Goal: Task Accomplishment & Management: Manage account settings

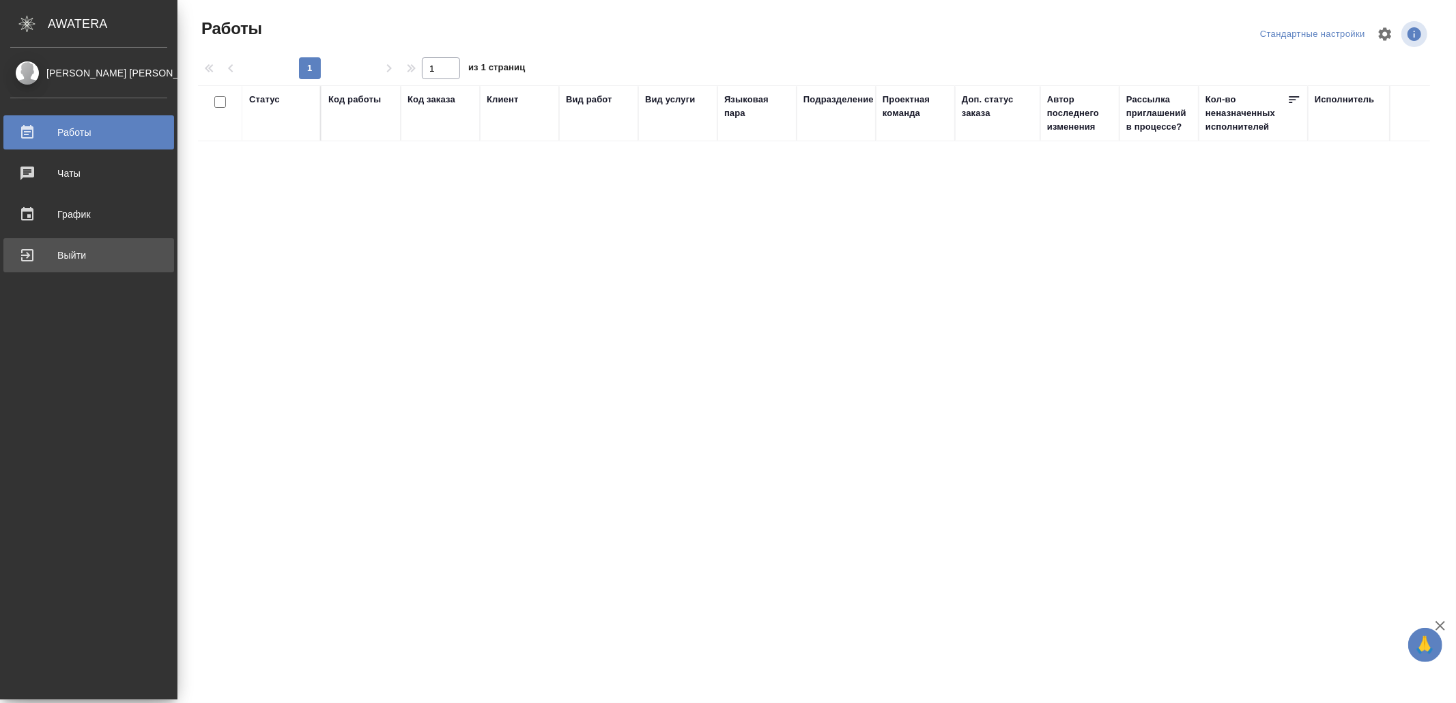
drag, startPoint x: 37, startPoint y: 238, endPoint x: 69, endPoint y: 254, distance: 36.0
click at [40, 238] on link "Выйти" at bounding box center [88, 255] width 171 height 34
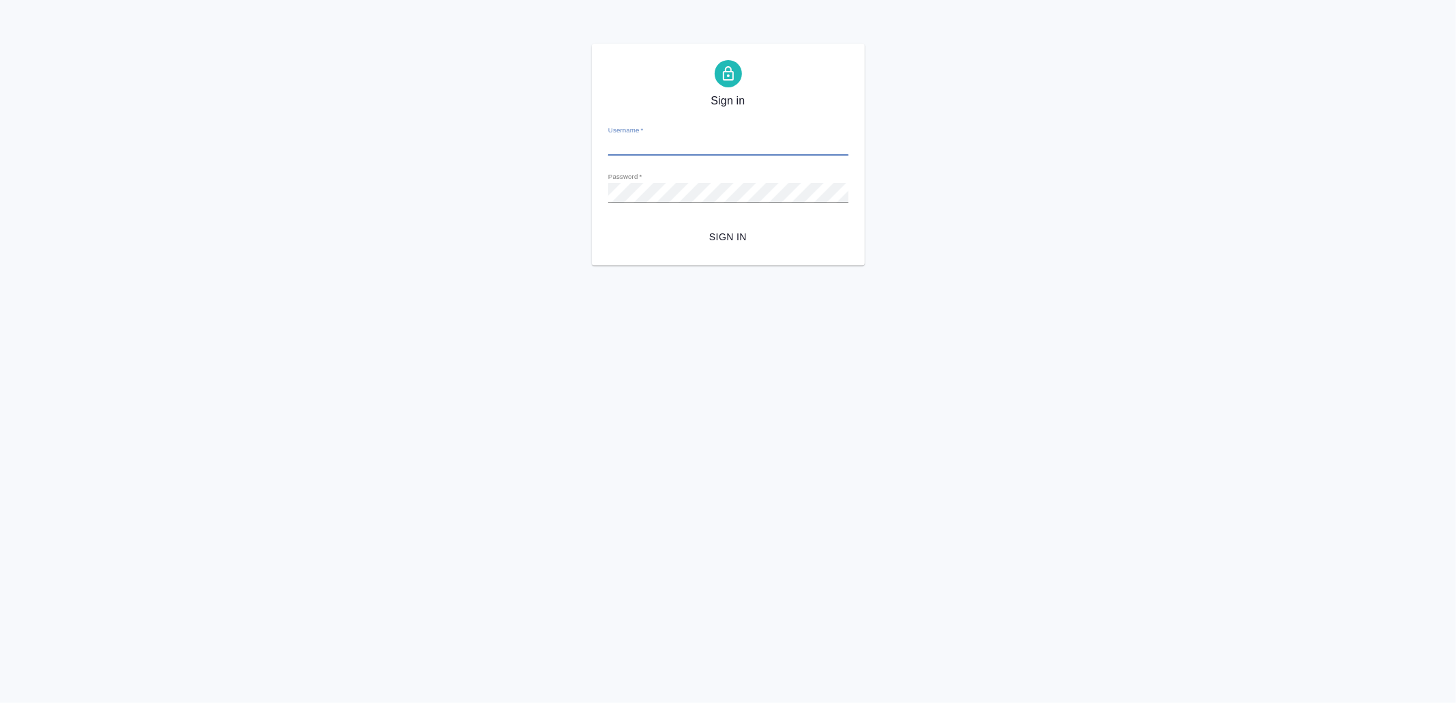
type input "v.yamkovenko@awatera.com"
click at [717, 213] on form "Username   * v.yamkovenko@awatera.com Password   * urlPath   * / Sign in" at bounding box center [728, 182] width 240 height 135
click at [722, 225] on button "Sign in" at bounding box center [728, 237] width 240 height 25
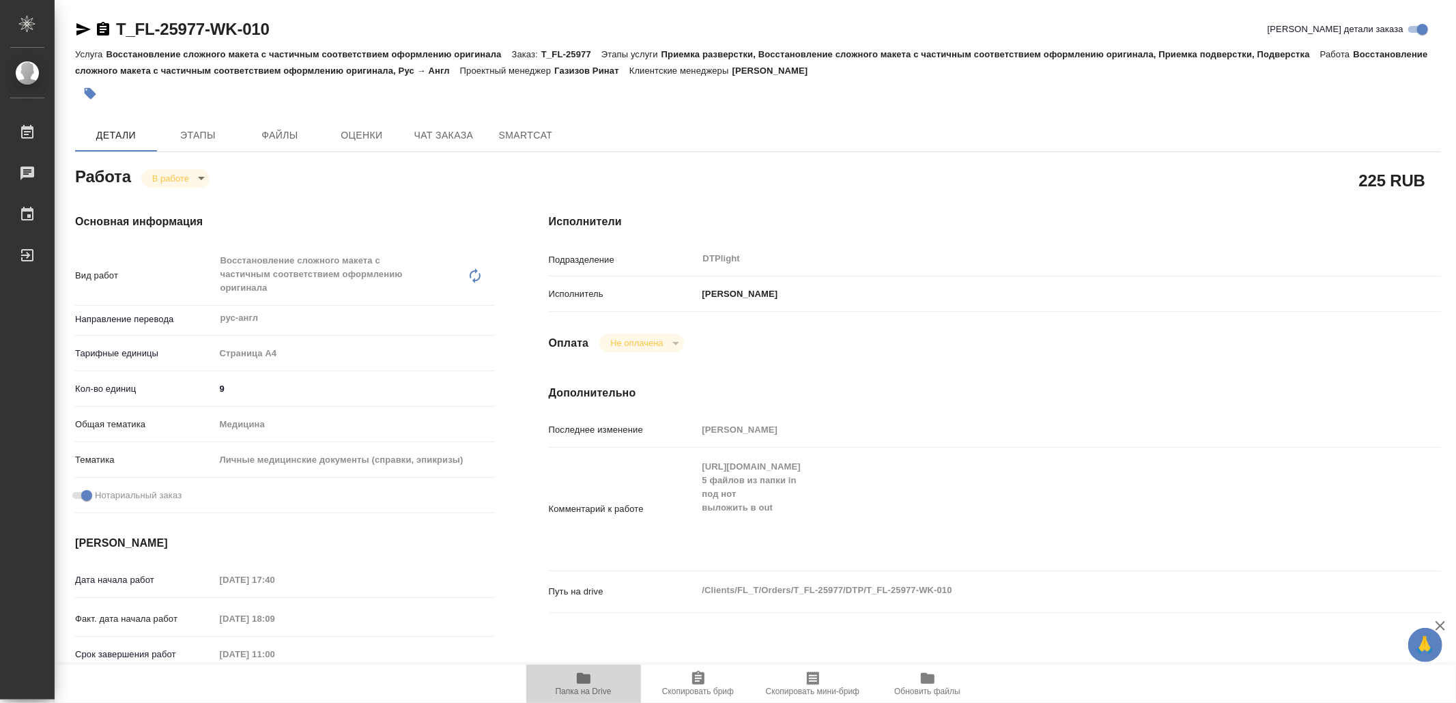
click at [588, 673] on icon "button" at bounding box center [584, 679] width 16 height 16
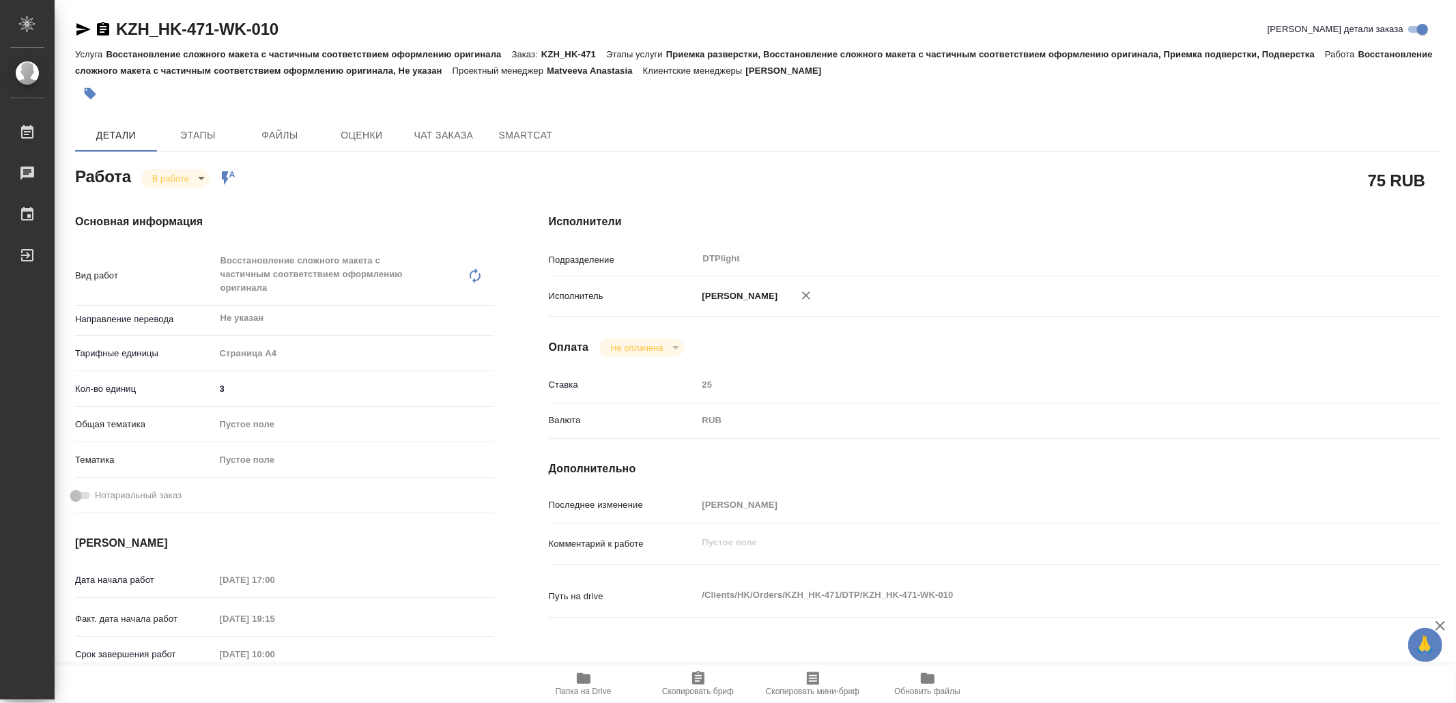
click at [563, 694] on span "Папка на Drive" at bounding box center [584, 692] width 56 height 10
click at [85, 26] on icon "button" at bounding box center [83, 29] width 16 height 16
click at [173, 171] on body "🙏 .cls-1 fill:#fff; AWATERA Yamkovenko Vera Работы 0 Чаты График Выйти KZH_HK-4…" at bounding box center [728, 351] width 1456 height 703
click at [186, 195] on button "Выполнен" at bounding box center [178, 201] width 50 height 15
type textarea "x"
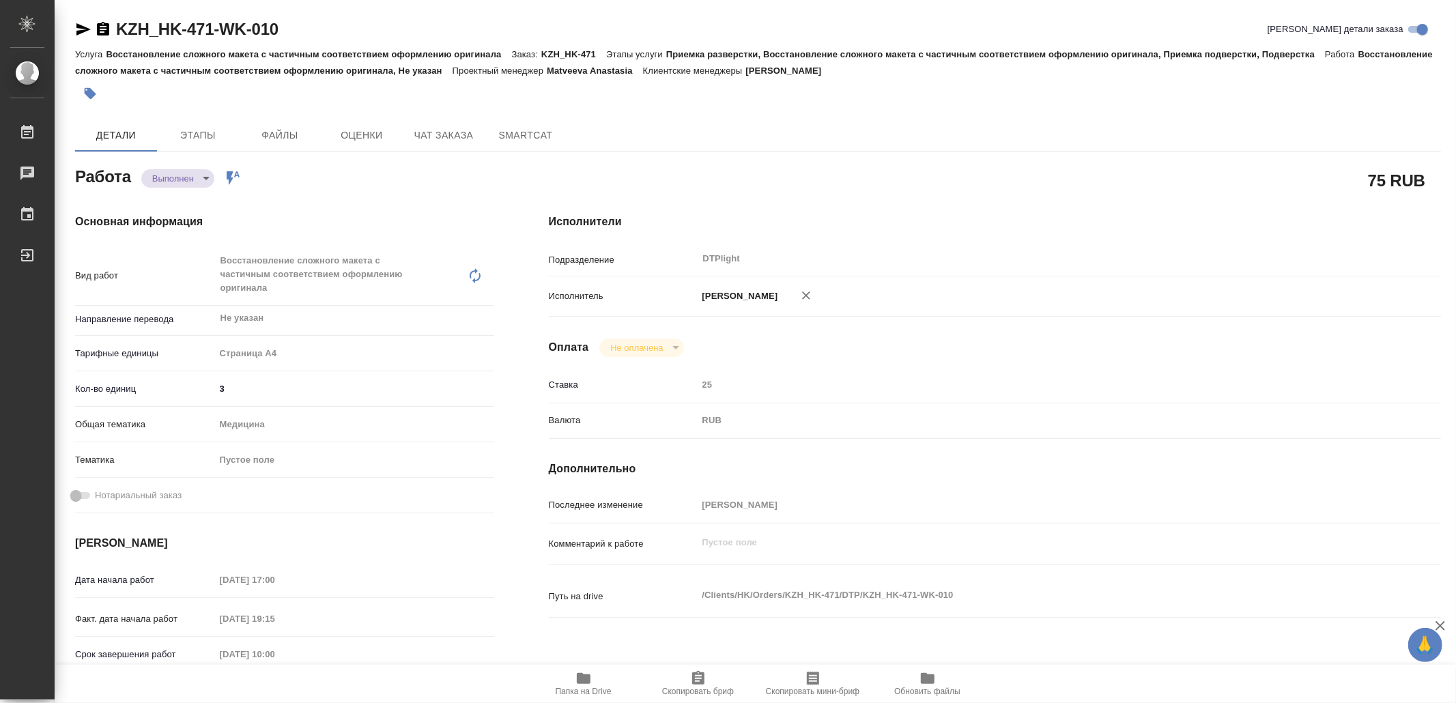
type textarea "x"
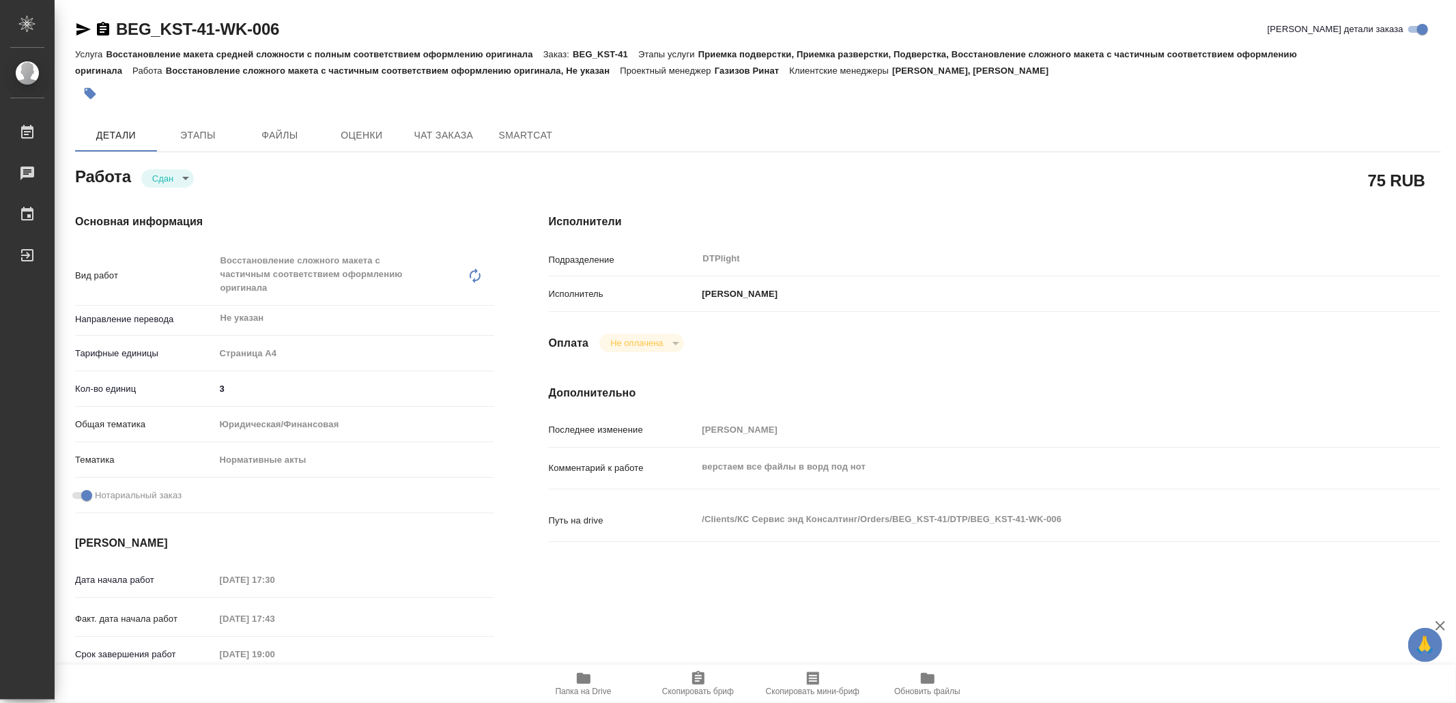
click at [580, 679] on icon "button" at bounding box center [584, 678] width 14 height 11
click at [574, 680] on span "Папка на Drive" at bounding box center [584, 684] width 98 height 26
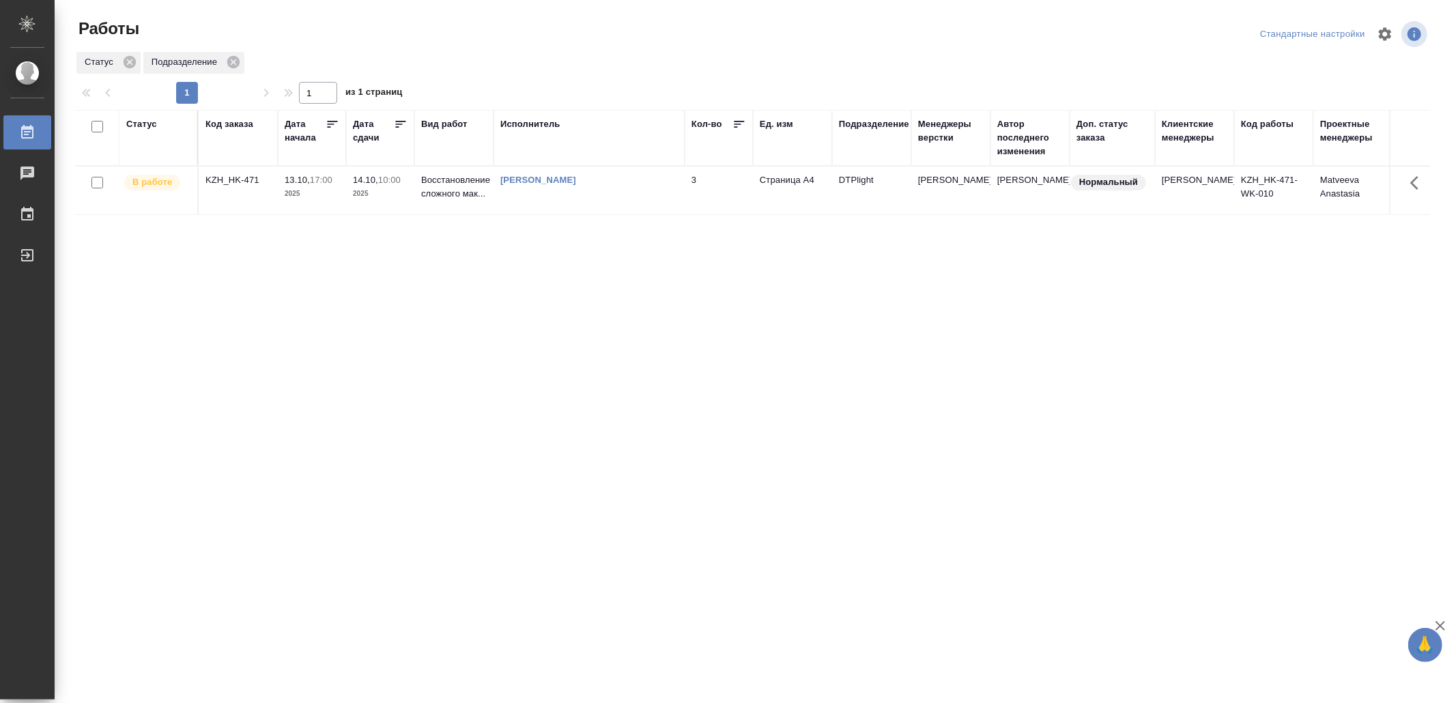
drag, startPoint x: 0, startPoint y: 0, endPoint x: 440, endPoint y: 355, distance: 565.7
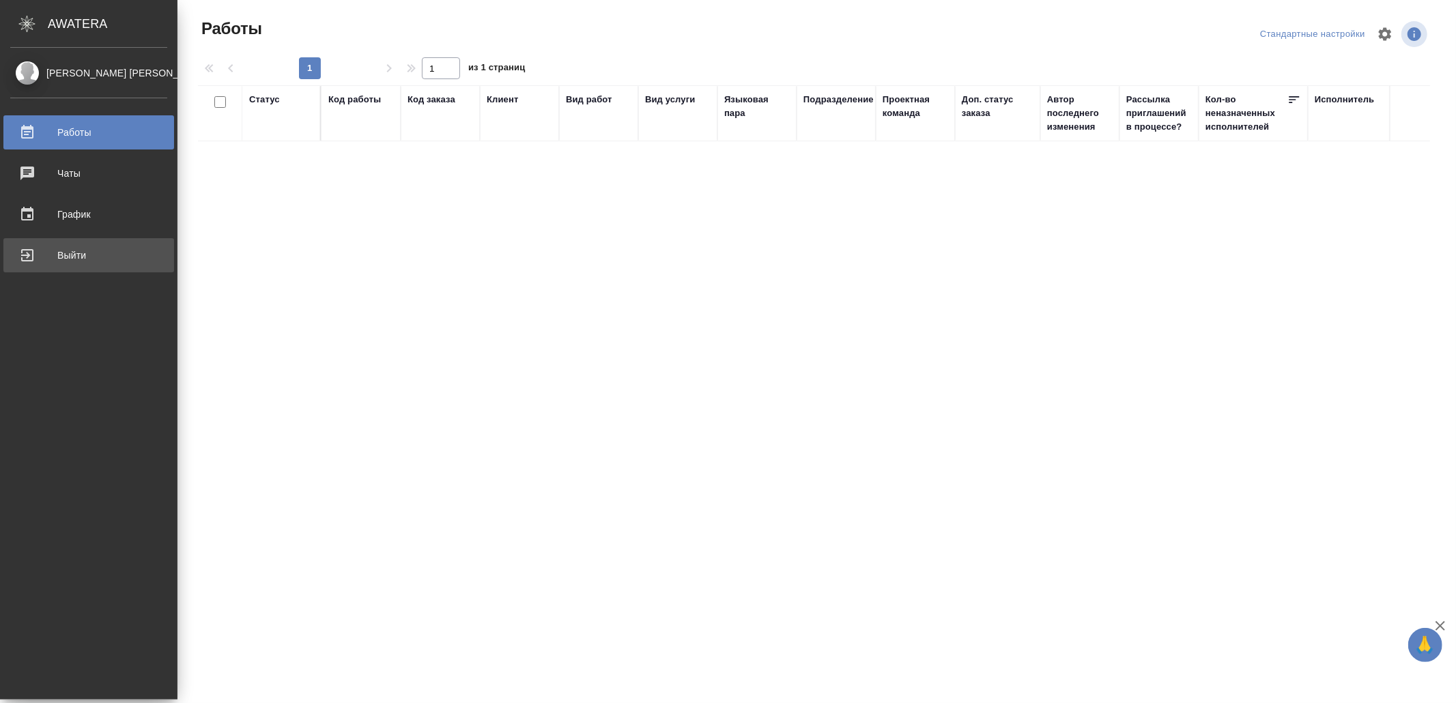
click at [66, 265] on div "Выйти" at bounding box center [88, 255] width 157 height 20
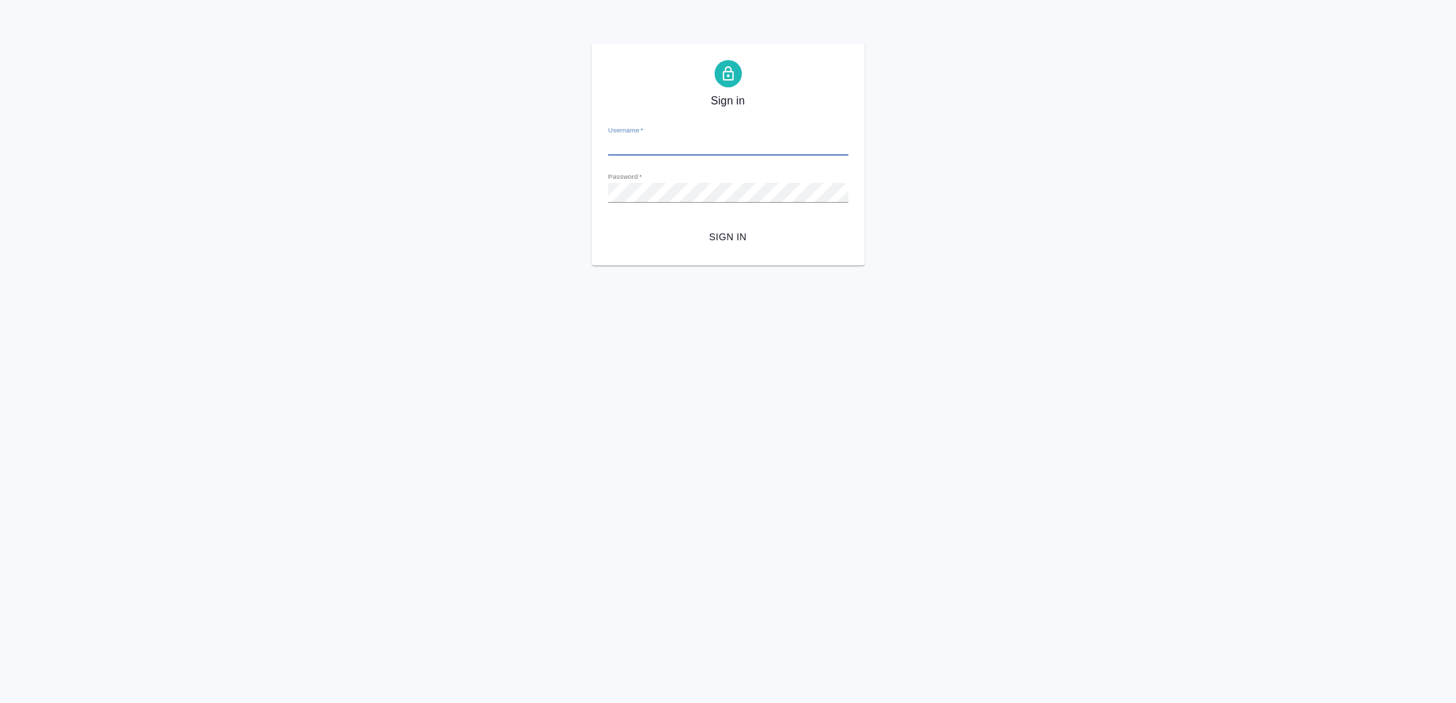
type input "[EMAIL_ADDRESS][DOMAIN_NAME]"
click at [748, 234] on span "Sign in" at bounding box center [728, 237] width 219 height 17
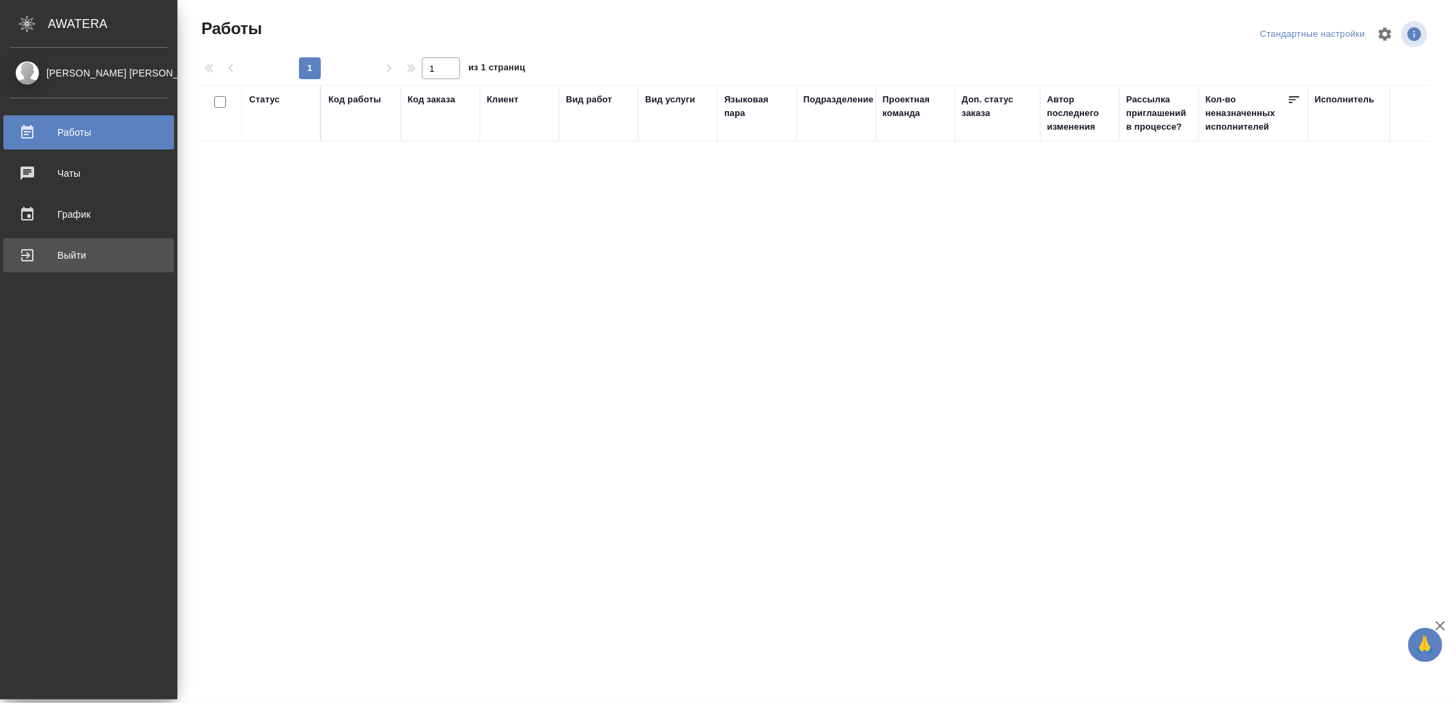
click at [48, 258] on div "Выйти" at bounding box center [88, 255] width 157 height 20
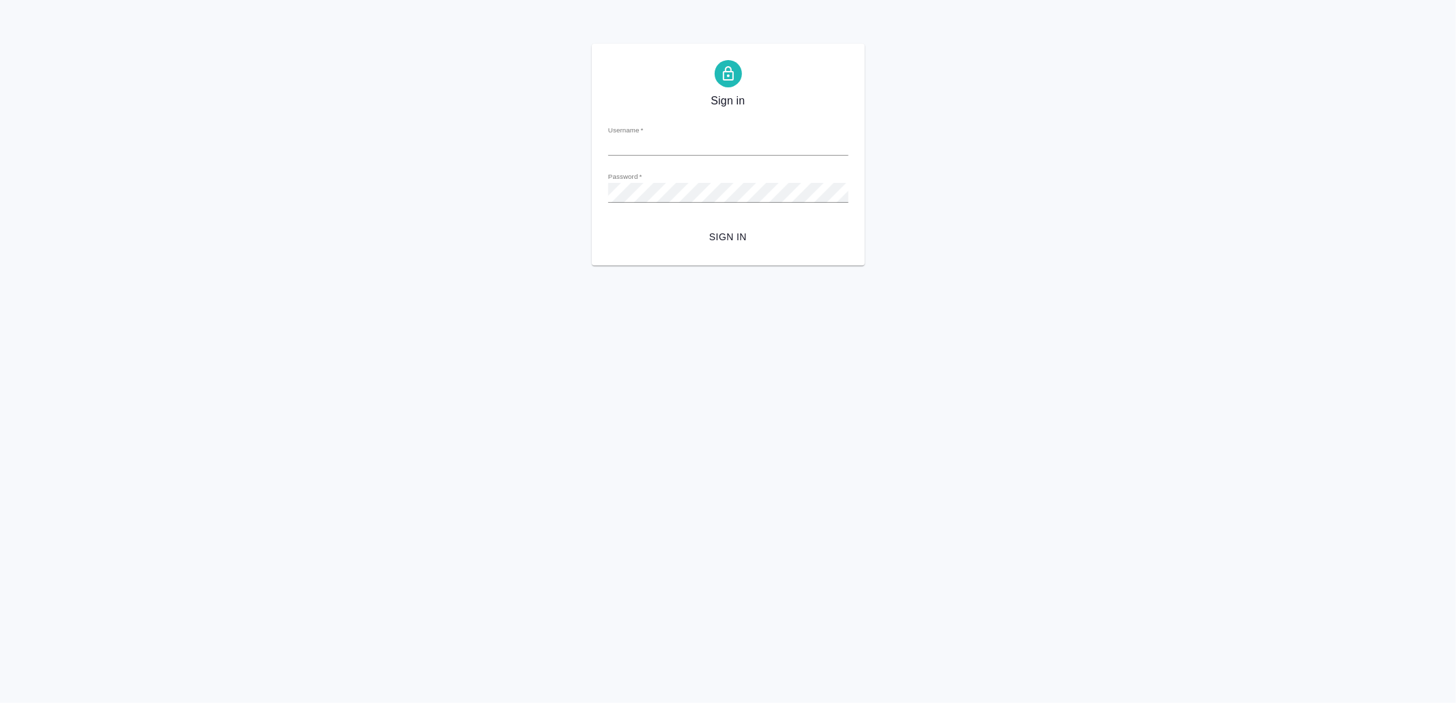
type input "[EMAIL_ADDRESS][DOMAIN_NAME]"
click at [749, 229] on span "Sign in" at bounding box center [728, 237] width 219 height 17
